Goal: Transaction & Acquisition: Purchase product/service

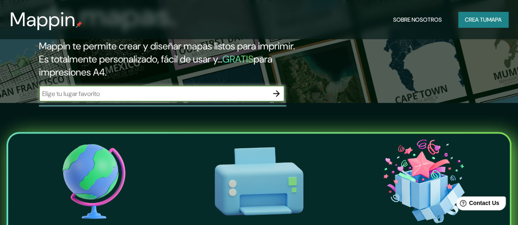
scroll to position [123, 0]
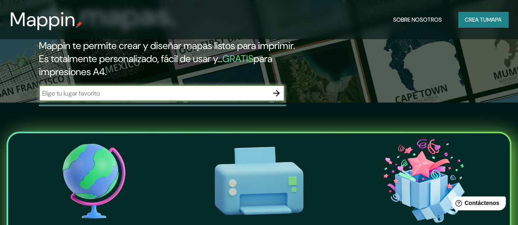
click at [151, 98] on input "text" at bounding box center [153, 93] width 229 height 9
type input "[GEOGRAPHIC_DATA]"
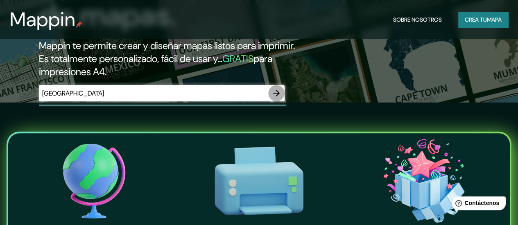
click at [277, 97] on icon "button" at bounding box center [276, 93] width 7 height 7
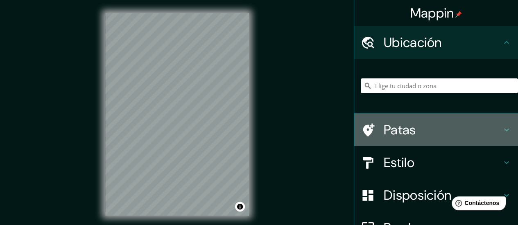
click at [501, 134] on icon at bounding box center [506, 130] width 10 height 10
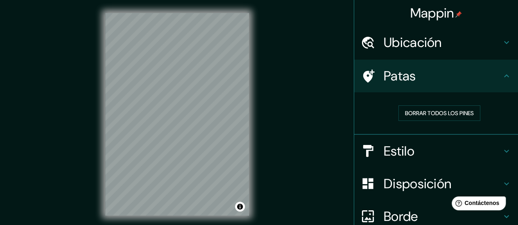
click at [499, 134] on div "Borrar todos los pines" at bounding box center [436, 113] width 164 height 43
click at [501, 77] on icon at bounding box center [506, 76] width 10 height 10
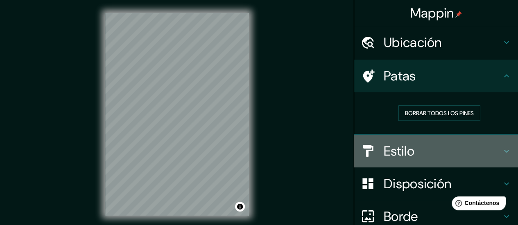
click at [501, 151] on icon at bounding box center [506, 151] width 10 height 10
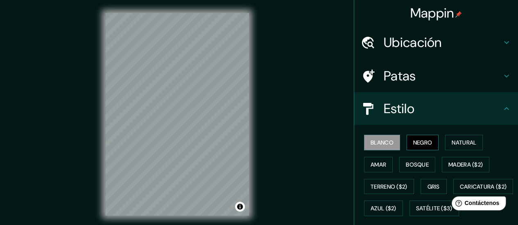
click at [413, 144] on font "Negro" at bounding box center [422, 142] width 19 height 7
click at [386, 142] on font "Blanco" at bounding box center [381, 142] width 23 height 7
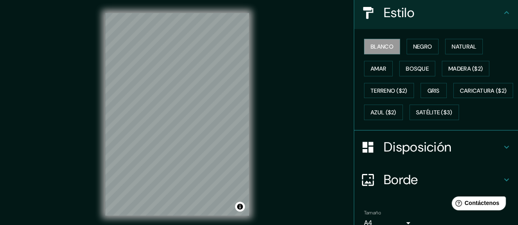
scroll to position [155, 0]
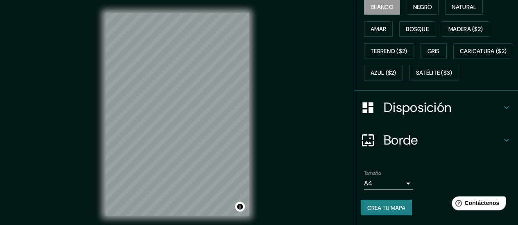
click at [504, 109] on icon at bounding box center [506, 107] width 5 height 3
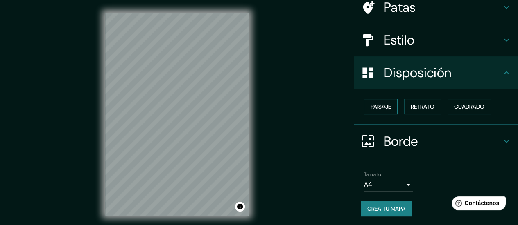
scroll to position [69, 0]
click at [395, 108] on div "Paisaje Retrato Cuadrado" at bounding box center [438, 107] width 157 height 22
click at [382, 108] on font "Paisaje" at bounding box center [380, 106] width 20 height 7
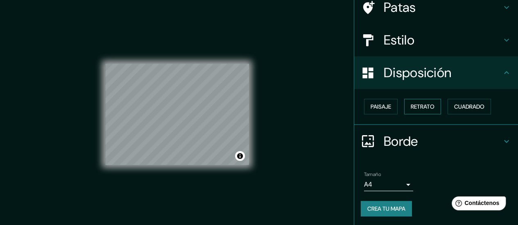
click at [410, 108] on font "Retrato" at bounding box center [422, 106] width 24 height 7
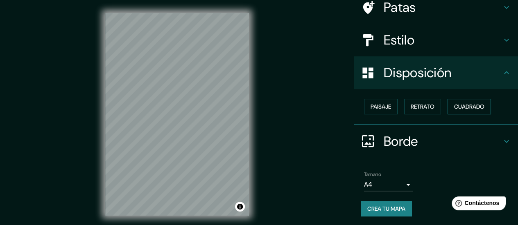
click at [455, 107] on font "Cuadrado" at bounding box center [469, 106] width 30 height 7
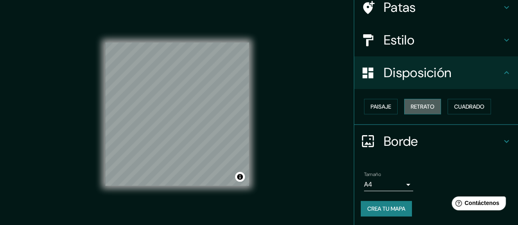
click at [424, 107] on font "Retrato" at bounding box center [422, 106] width 24 height 7
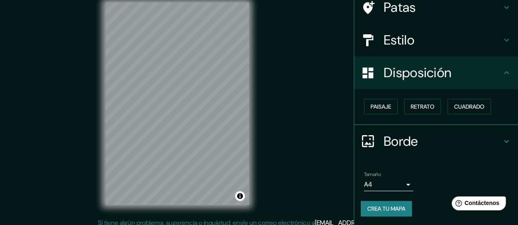
scroll to position [16, 0]
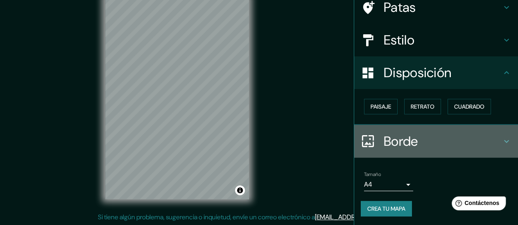
click at [501, 142] on icon at bounding box center [506, 142] width 10 height 10
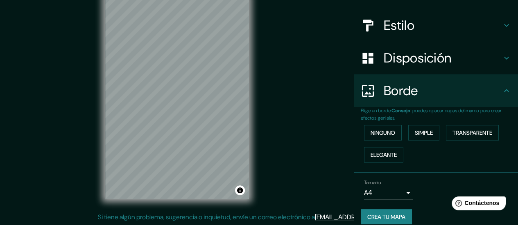
scroll to position [91, 0]
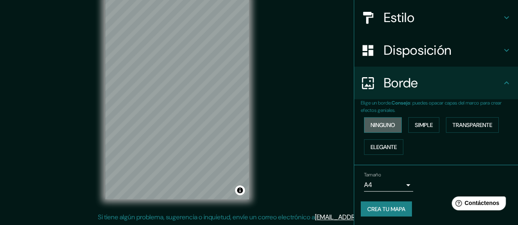
click at [389, 126] on font "Ninguno" at bounding box center [382, 125] width 25 height 7
click at [408, 126] on button "Simple" at bounding box center [423, 125] width 31 height 16
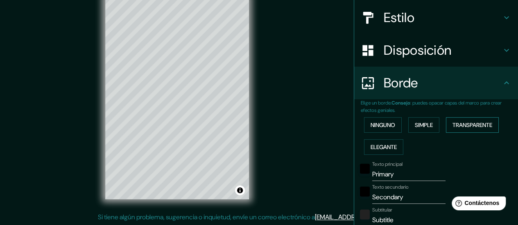
click at [463, 124] on font "Transparente" at bounding box center [472, 125] width 40 height 7
click at [388, 150] on font "Elegante" at bounding box center [383, 147] width 26 height 7
click at [381, 125] on font "Ninguno" at bounding box center [382, 125] width 25 height 7
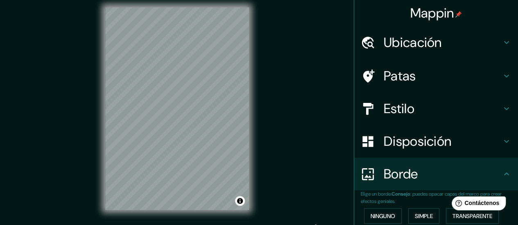
scroll to position [0, 0]
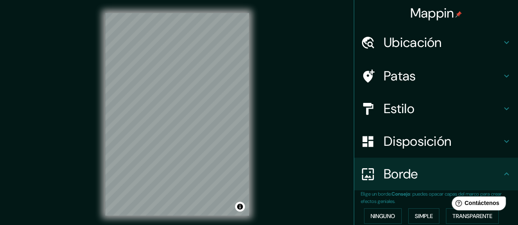
click at [391, 45] on font "Ubicación" at bounding box center [412, 42] width 58 height 17
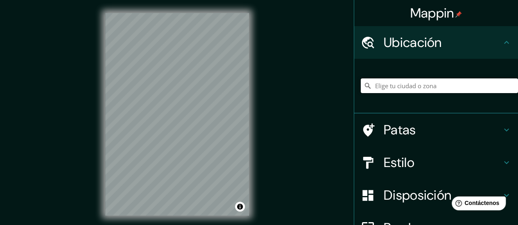
click at [375, 88] on input "Elige tu ciudad o zona" at bounding box center [438, 86] width 157 height 15
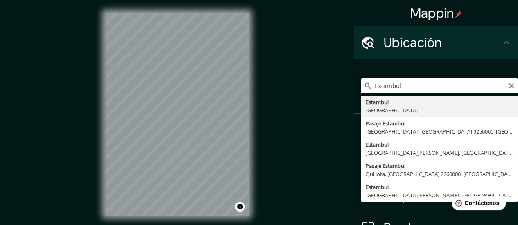
type input "Estambul, Türkiye"
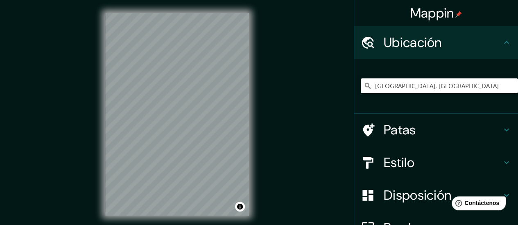
click at [504, 131] on icon at bounding box center [506, 130] width 5 height 3
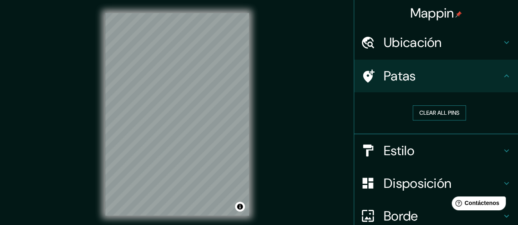
click at [442, 113] on button "Clear all pins" at bounding box center [438, 113] width 53 height 15
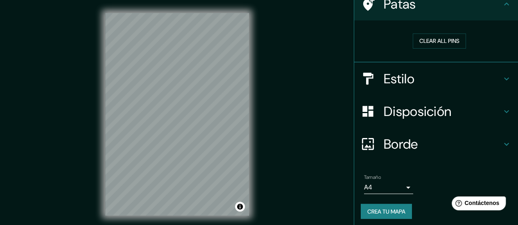
scroll to position [75, 0]
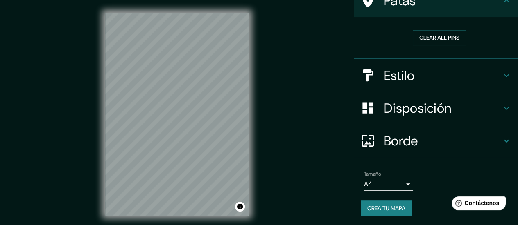
click at [501, 75] on icon at bounding box center [506, 76] width 10 height 10
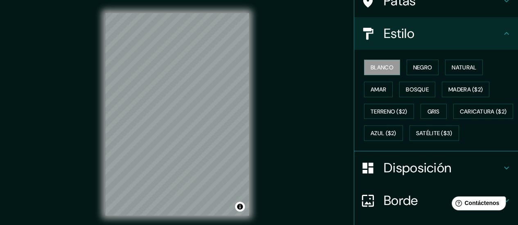
click at [502, 36] on icon at bounding box center [506, 34] width 10 height 10
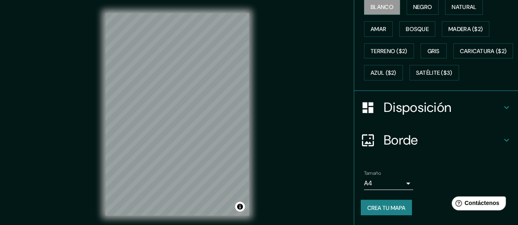
scroll to position [16, 0]
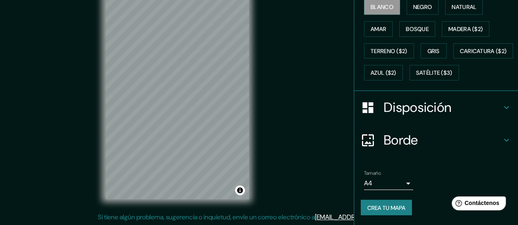
click at [494, 109] on h4 "Disposición" at bounding box center [442, 107] width 118 height 16
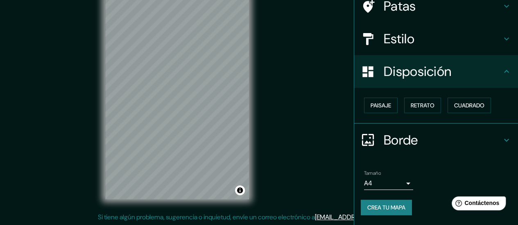
scroll to position [69, 0]
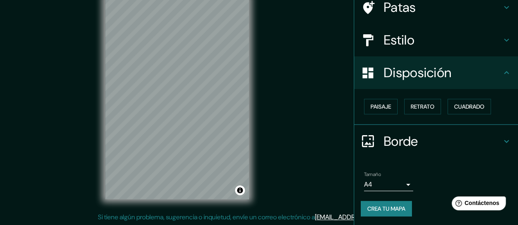
click at [501, 75] on icon at bounding box center [506, 73] width 10 height 10
click at [504, 44] on icon at bounding box center [506, 40] width 10 height 10
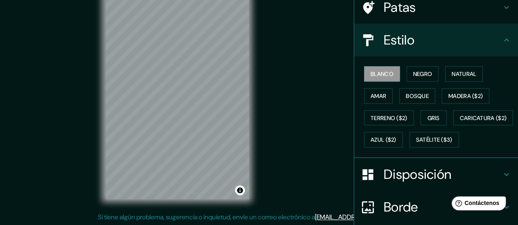
click at [504, 44] on icon at bounding box center [506, 40] width 10 height 10
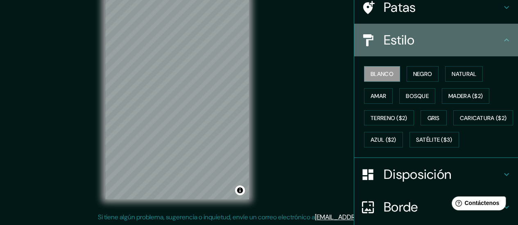
click at [502, 43] on icon at bounding box center [506, 40] width 10 height 10
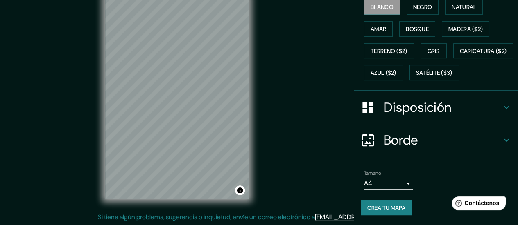
click at [502, 144] on icon at bounding box center [506, 140] width 10 height 10
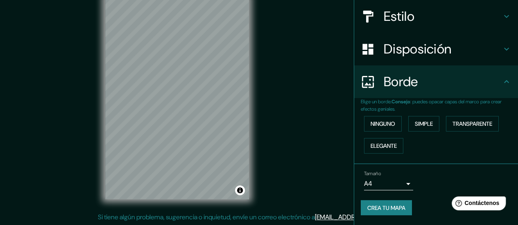
scroll to position [91, 0]
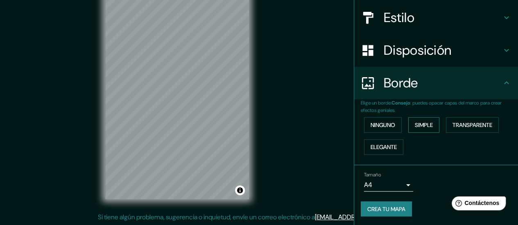
click at [421, 127] on font "Simple" at bounding box center [423, 125] width 18 height 7
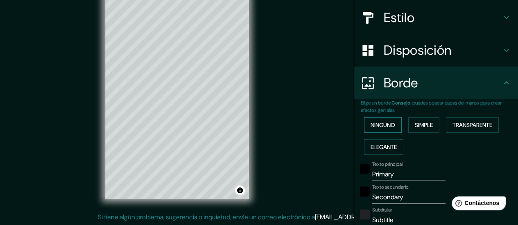
click at [388, 125] on font "Ninguno" at bounding box center [382, 125] width 25 height 7
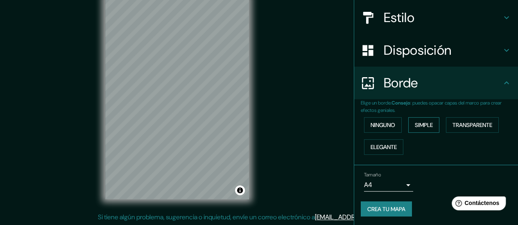
click at [422, 128] on font "Simple" at bounding box center [423, 125] width 18 height 7
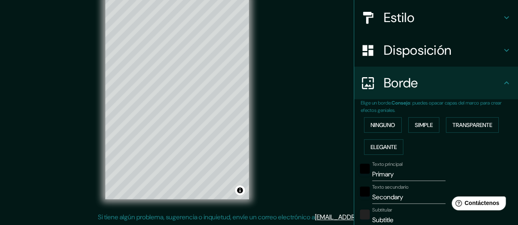
click at [385, 175] on input "Primary" at bounding box center [408, 174] width 73 height 13
drag, startPoint x: 395, startPoint y: 176, endPoint x: 358, endPoint y: 177, distance: 37.6
click at [358, 177] on div "Texto principal Primary" at bounding box center [424, 172] width 134 height 20
type input "E"
type input "140"
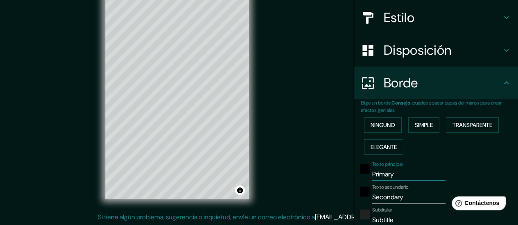
type input "28"
type input "ES"
type input "140"
type input "28"
type input "EST"
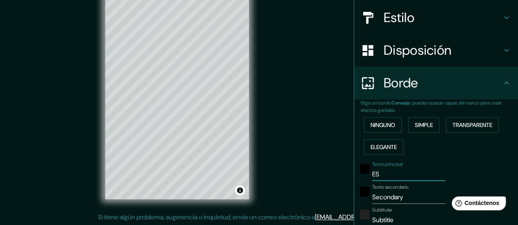
type input "140"
type input "28"
type input "ESTA"
type input "140"
type input "28"
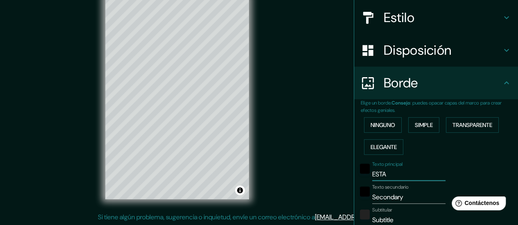
type input "ESTAM"
type input "140"
type input "28"
type input "ESTAMB"
type input "140"
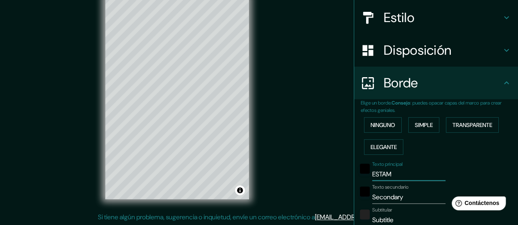
type input "28"
type input "ESTAMBU"
type input "140"
type input "28"
type input "ESTAMBUL"
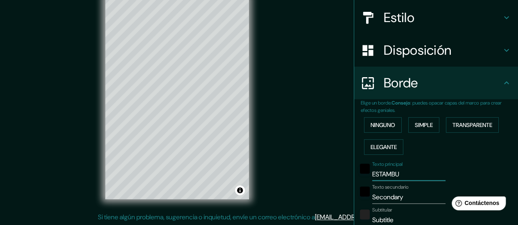
type input "140"
type input "28"
type input "ESTAMBUL"
click at [175, 185] on div at bounding box center [178, 181] width 7 height 7
click at [381, 201] on input "Secondary" at bounding box center [408, 197] width 73 height 13
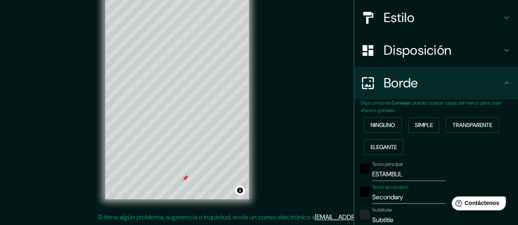
drag, startPoint x: 412, startPoint y: 201, endPoint x: 349, endPoint y: 198, distance: 63.1
click at [354, 198] on div "Elige un borde. Consejo : puedes opacar capas del marco para crear efectos geni…" at bounding box center [436, 207] width 164 height 216
type input "T"
type input "140"
type input "28"
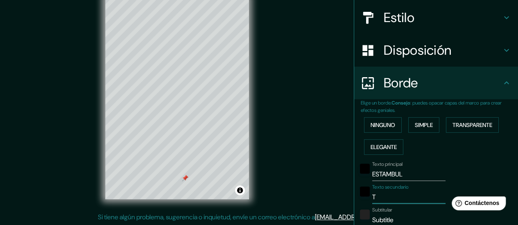
type input "TU"
type input "140"
type input "28"
type input "TUR"
type input "140"
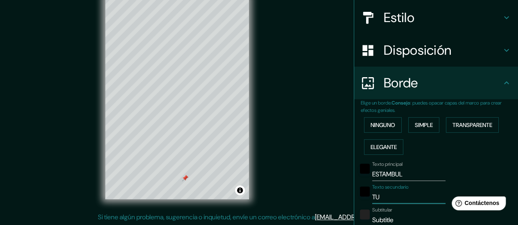
type input "28"
type input "TURQ"
type input "140"
type input "28"
type input "TURQU"
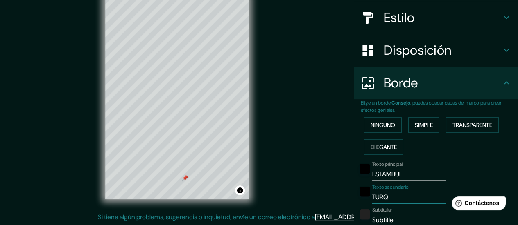
type input "140"
type input "28"
type input "TURQUI"
type input "140"
type input "28"
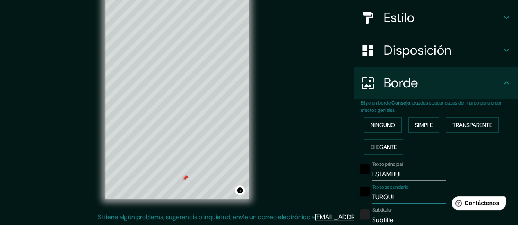
type input "TURQUIA"
type input "140"
type input "28"
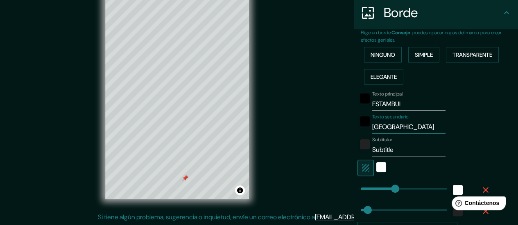
scroll to position [158, 0]
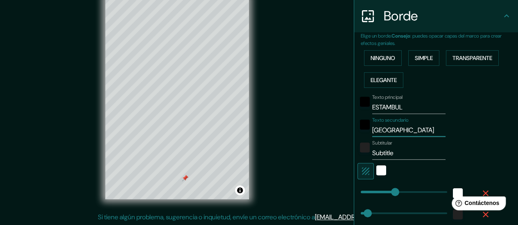
type input "TURQUIA"
click at [392, 155] on input "Subtitle" at bounding box center [408, 153] width 73 height 13
type input "69"
drag, startPoint x: 388, startPoint y: 194, endPoint x: 371, endPoint y: 193, distance: 16.8
type input "28"
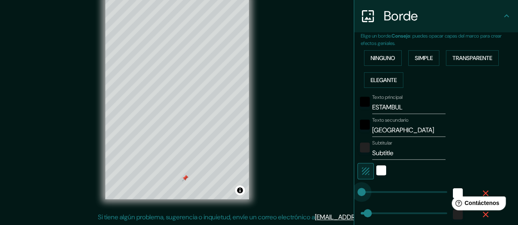
type input "0"
drag, startPoint x: 372, startPoint y: 191, endPoint x: 354, endPoint y: 191, distance: 18.8
type input "28"
type input "0"
drag, startPoint x: 354, startPoint y: 190, endPoint x: 349, endPoint y: 189, distance: 4.9
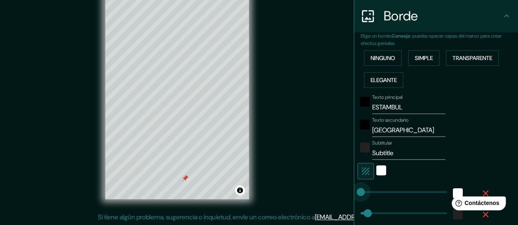
click at [356, 189] on span at bounding box center [360, 192] width 8 height 8
type input "28"
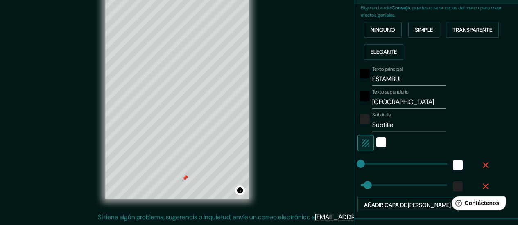
scroll to position [199, 0]
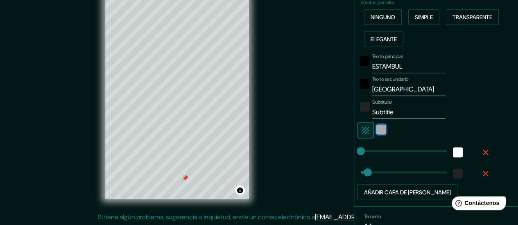
click at [376, 131] on div "blanco" at bounding box center [381, 130] width 10 height 10
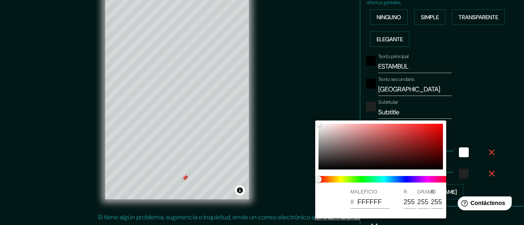
click at [480, 155] on div at bounding box center [262, 112] width 524 height 225
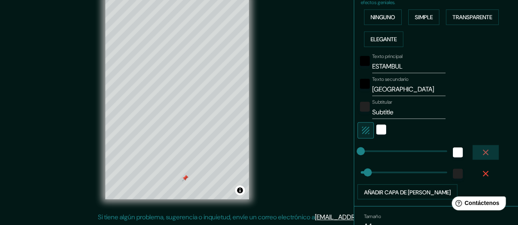
click at [480, 152] on icon "button" at bounding box center [485, 153] width 10 height 10
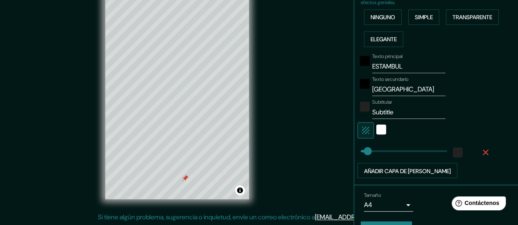
click at [480, 153] on icon "button" at bounding box center [485, 153] width 10 height 10
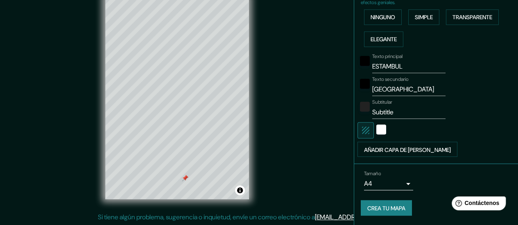
scroll to position [198, 0]
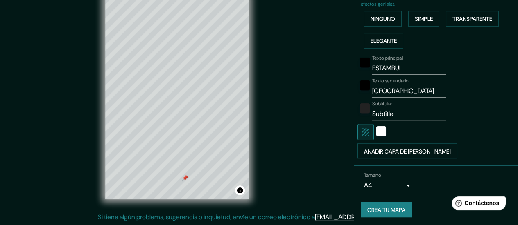
click at [381, 112] on input "Subtitle" at bounding box center [408, 114] width 73 height 13
click at [186, 180] on div at bounding box center [185, 178] width 7 height 7
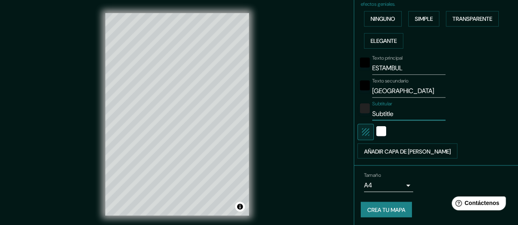
scroll to position [16, 0]
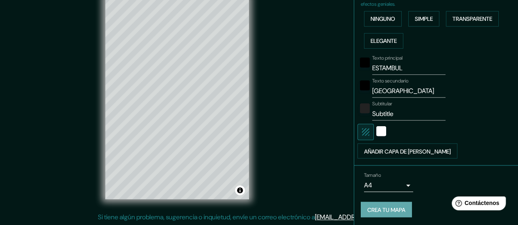
click at [385, 207] on font "Crea tu mapa" at bounding box center [386, 210] width 38 height 7
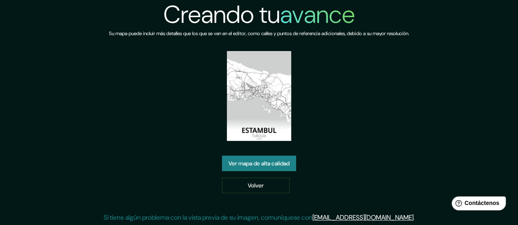
click at [283, 167] on font "Ver mapa de alta calidad" at bounding box center [258, 163] width 61 height 7
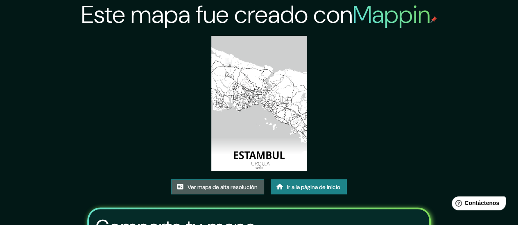
click at [231, 191] on font "Ver mapa de alta resolución" at bounding box center [222, 187] width 70 height 11
